Goal: Complete application form

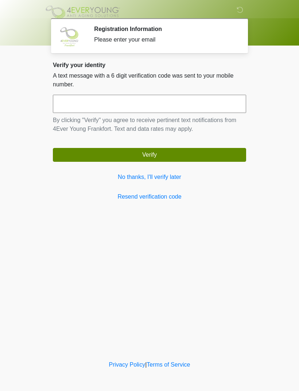
click at [92, 106] on input "text" at bounding box center [149, 104] width 193 height 18
type input "******"
click at [84, 154] on button "Verify" at bounding box center [149, 155] width 193 height 14
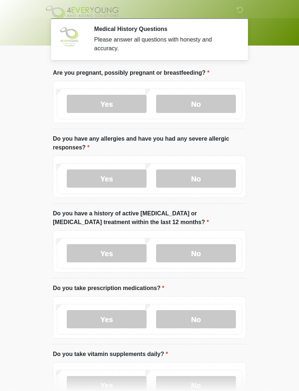
click at [214, 105] on label "No" at bounding box center [196, 104] width 80 height 18
click at [211, 180] on label "No" at bounding box center [196, 178] width 80 height 18
click at [210, 251] on label "No" at bounding box center [196, 253] width 80 height 18
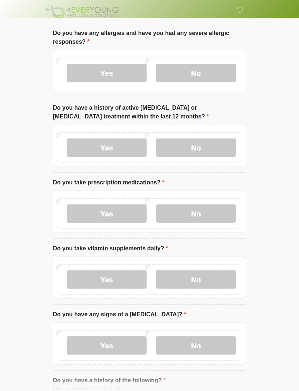
scroll to position [106, 0]
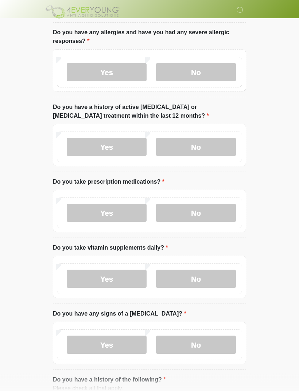
click at [209, 212] on label "No" at bounding box center [196, 213] width 80 height 18
click at [122, 277] on label "Yes" at bounding box center [107, 279] width 80 height 18
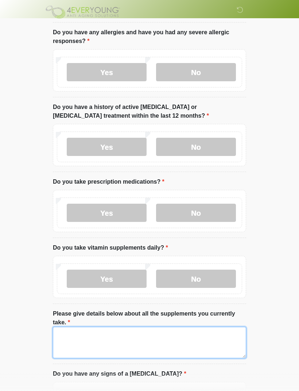
click at [169, 334] on textarea "Please give details below about all the supplements you currently take." at bounding box center [149, 342] width 193 height 31
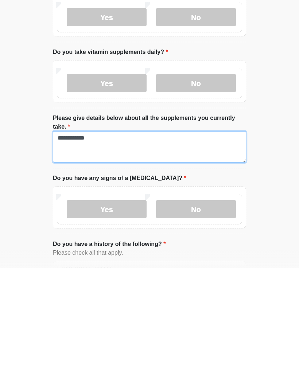
type textarea "**********"
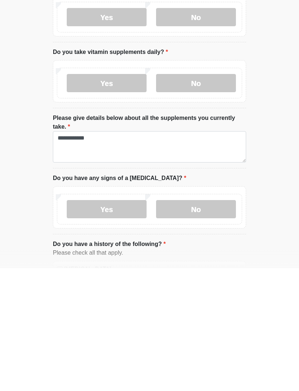
click at [205, 323] on label "No" at bounding box center [196, 332] width 80 height 18
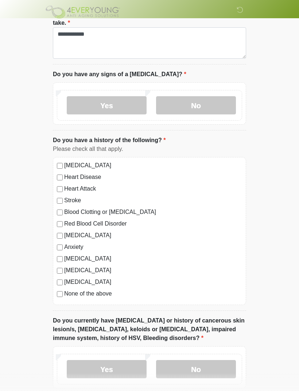
scroll to position [410, 0]
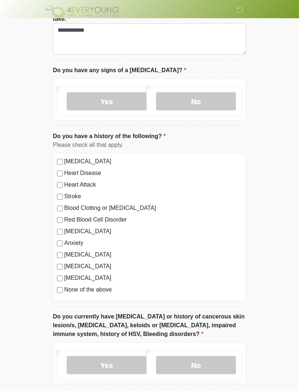
click at [87, 287] on label "None of the above" at bounding box center [153, 290] width 178 height 9
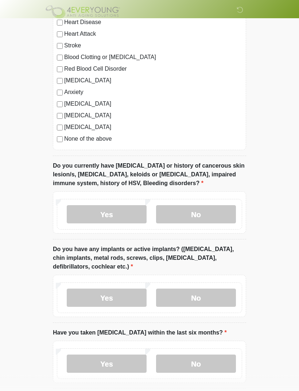
scroll to position [561, 0]
click at [210, 212] on label "No" at bounding box center [196, 214] width 80 height 18
click at [202, 300] on label "No" at bounding box center [196, 298] width 80 height 18
click at [199, 364] on label "No" at bounding box center [196, 364] width 80 height 18
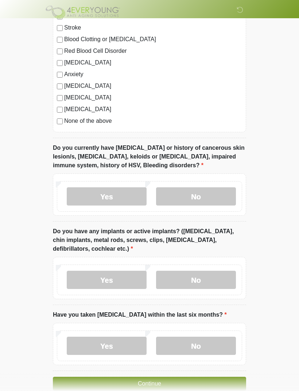
scroll to position [593, 0]
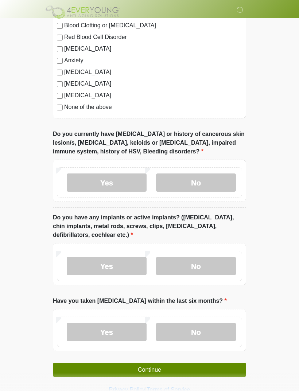
click at [165, 368] on button "Continue" at bounding box center [149, 370] width 193 height 14
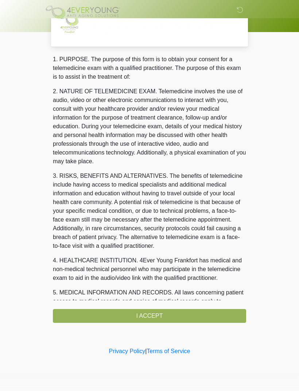
scroll to position [0, 0]
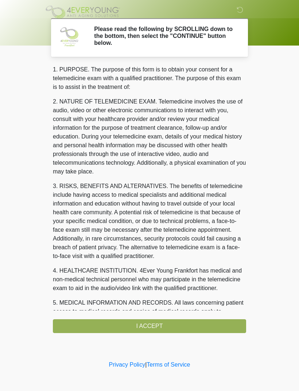
click at [167, 323] on div "1. PURPOSE. The purpose of this form is to obtain your consent for a telemedici…" at bounding box center [149, 199] width 193 height 268
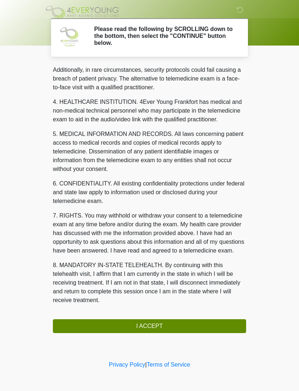
scroll to position [178, 0]
click at [157, 327] on button "I ACCEPT" at bounding box center [149, 326] width 193 height 14
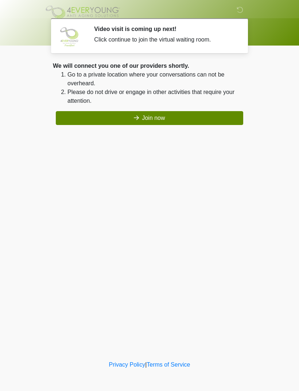
click at [142, 119] on button "Join now" at bounding box center [149, 118] width 187 height 14
